Goal: Check status: Check status

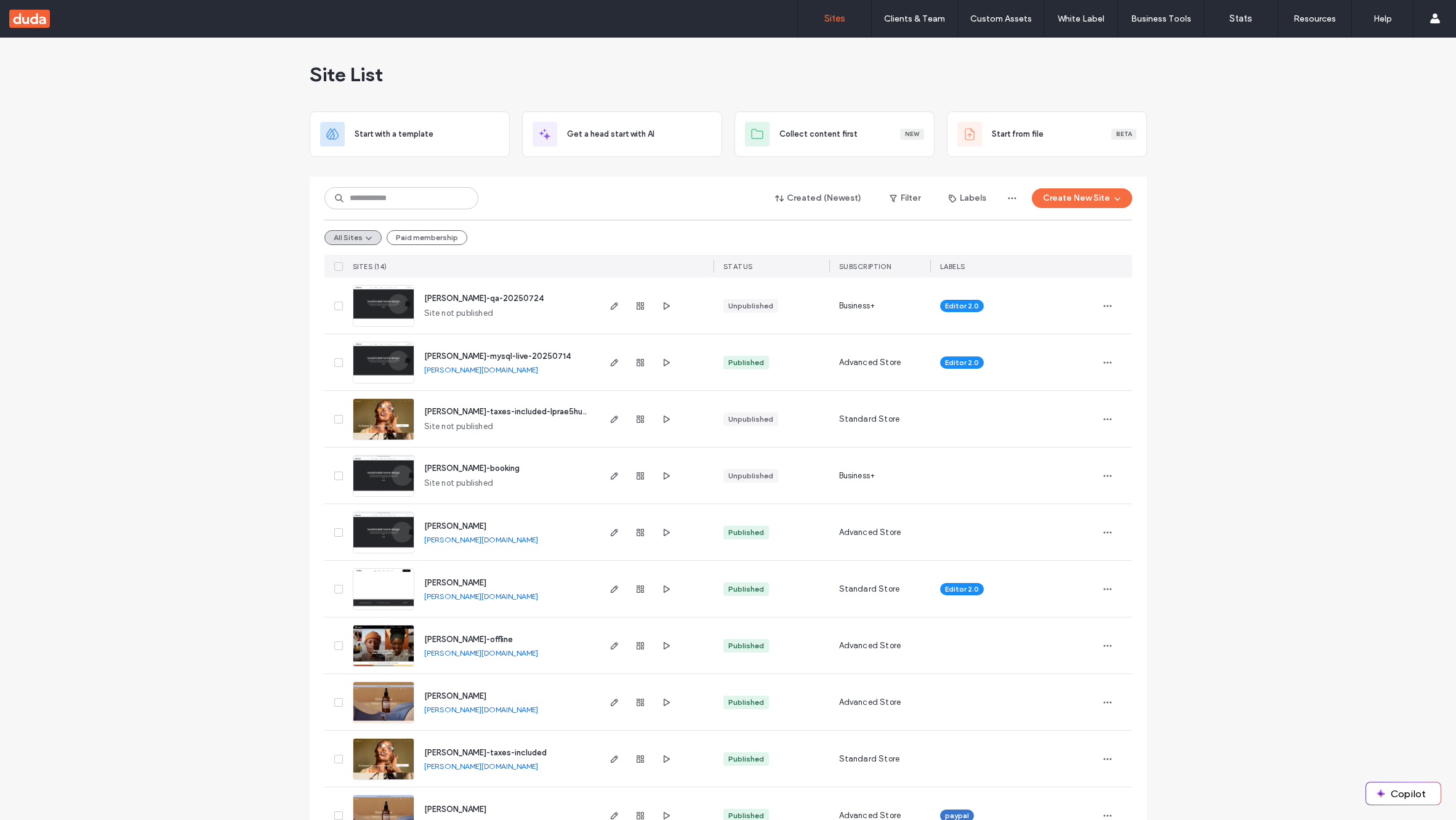
scroll to position [301, 0]
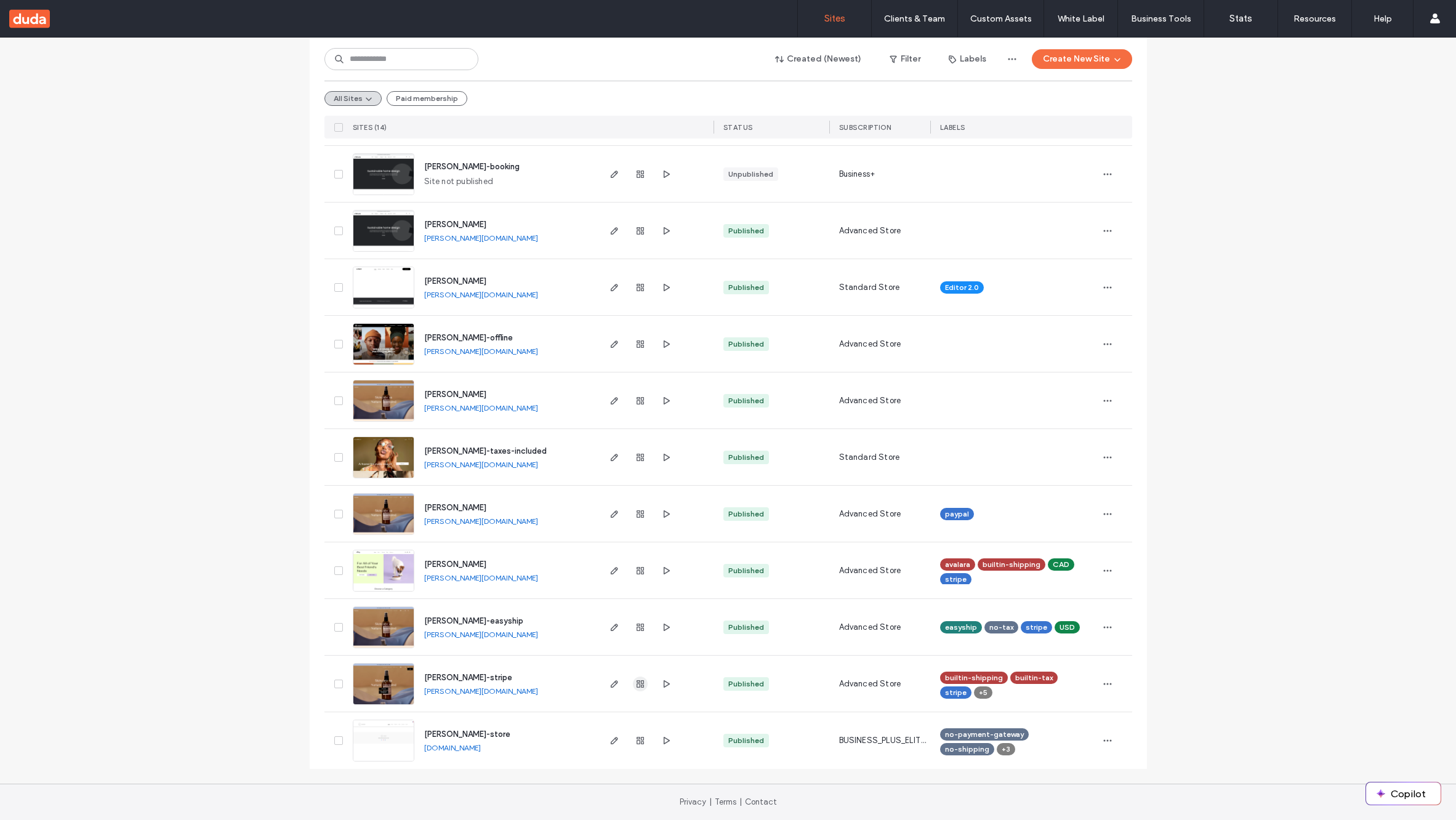
click at [636, 687] on icon "button" at bounding box center [641, 684] width 10 height 10
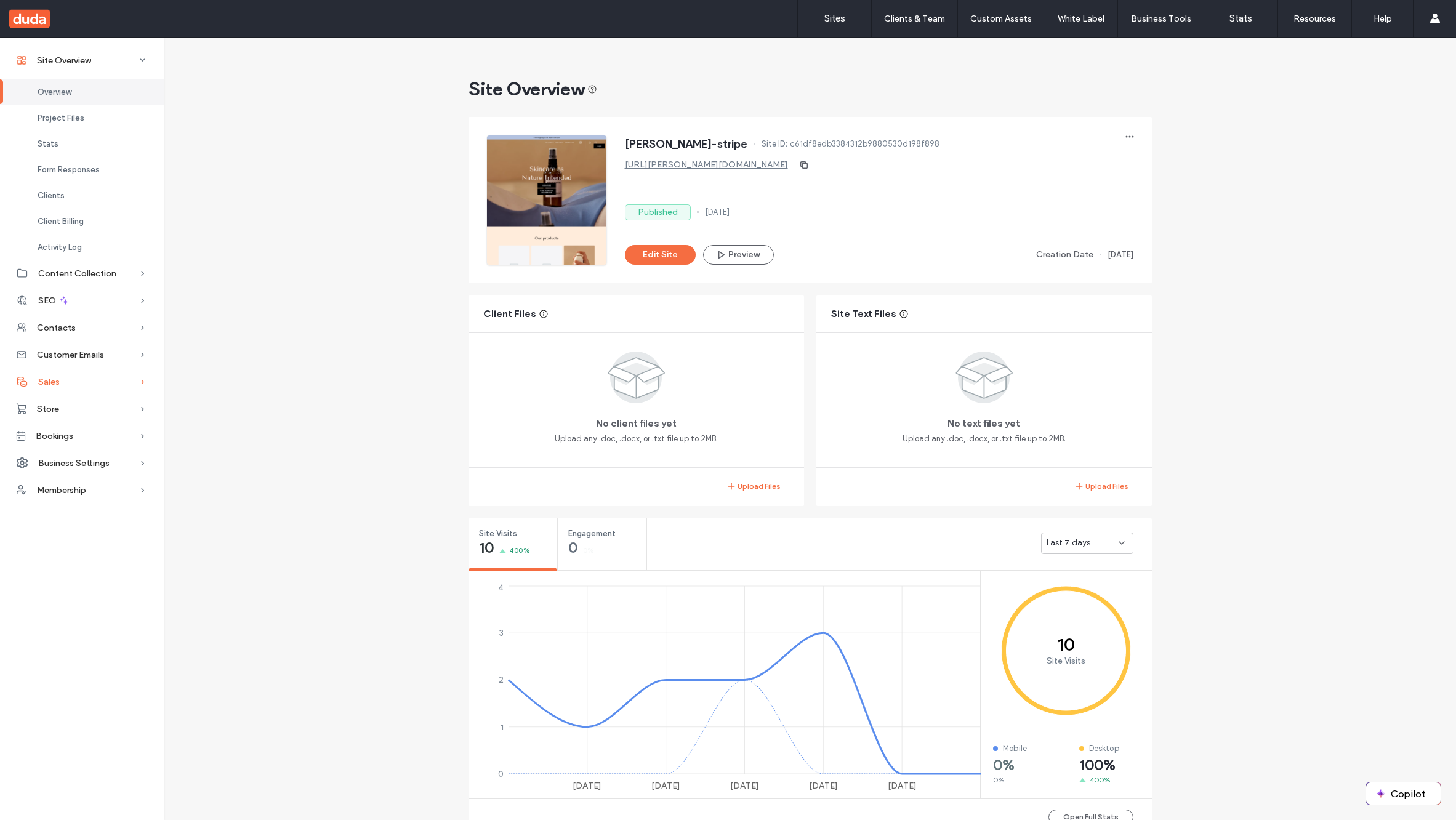
click at [50, 385] on span "Sales" at bounding box center [49, 382] width 22 height 10
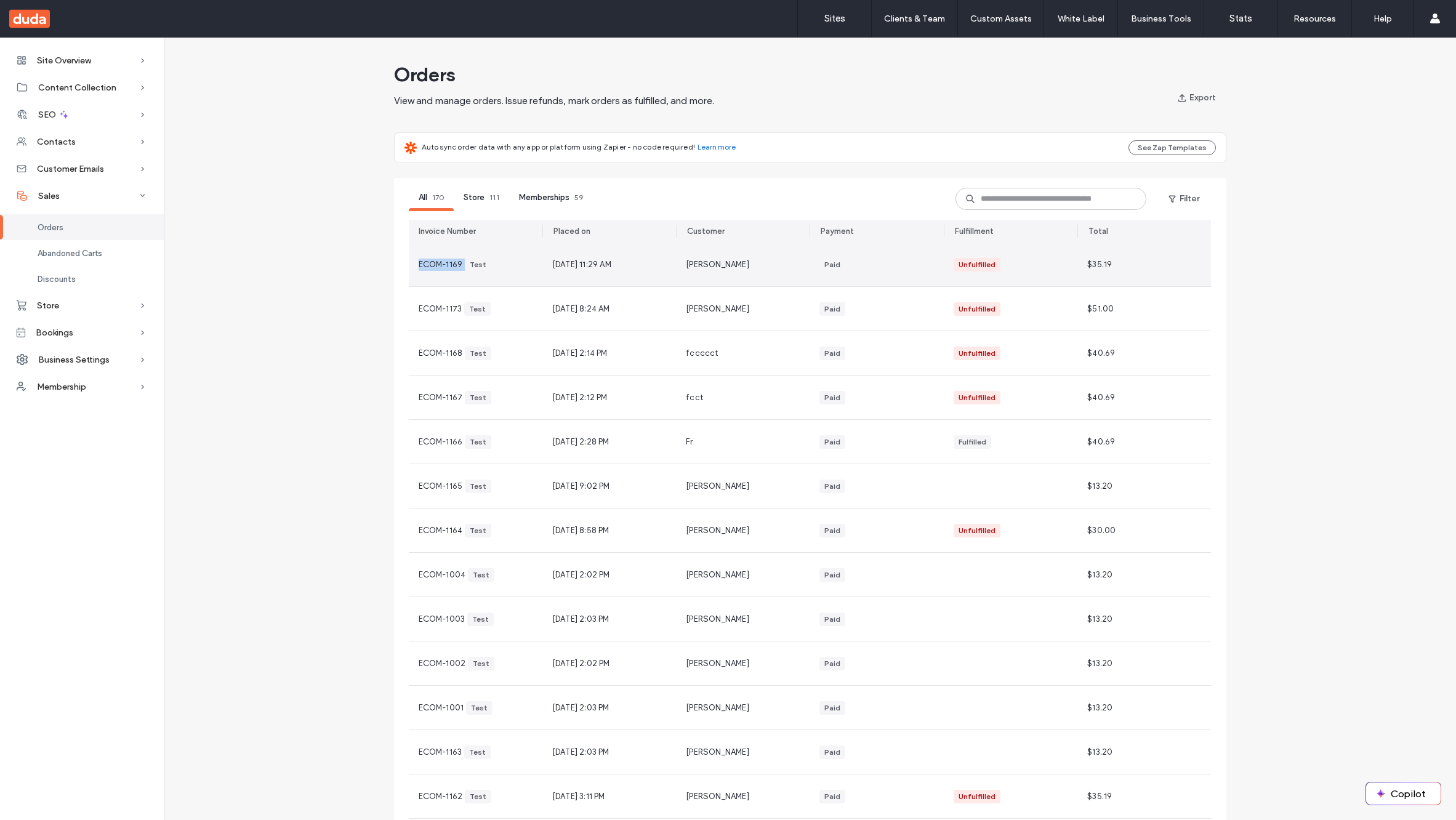
drag, startPoint x: 411, startPoint y: 264, endPoint x: 461, endPoint y: 264, distance: 50.0
click at [461, 264] on div "ECOM-1169 Test" at bounding box center [476, 264] width 133 height 44
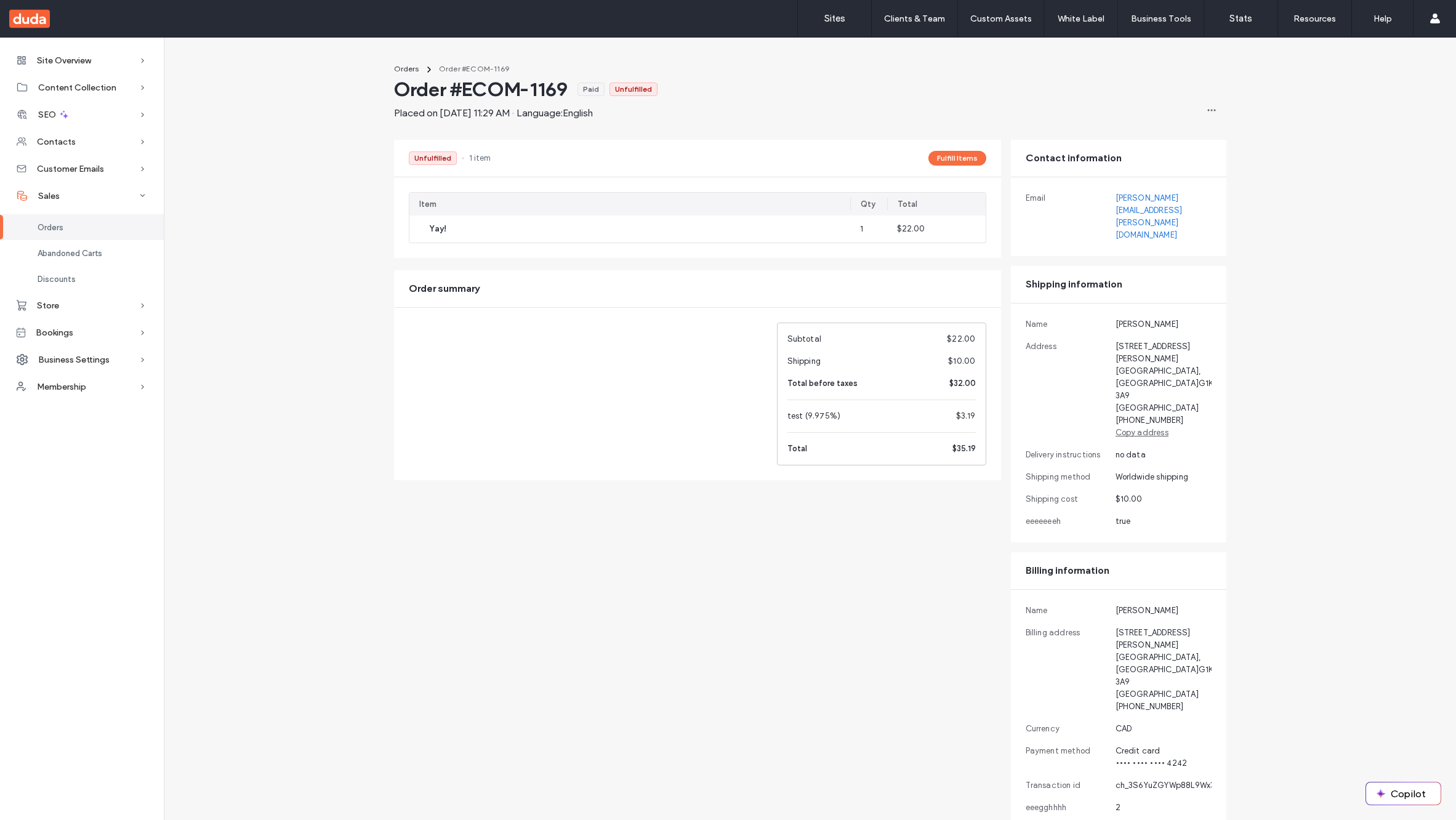
click at [551, 85] on span "Order #ECOM-1169" at bounding box center [481, 90] width 174 height 25
copy span "1169"
